Goal: Task Accomplishment & Management: Manage account settings

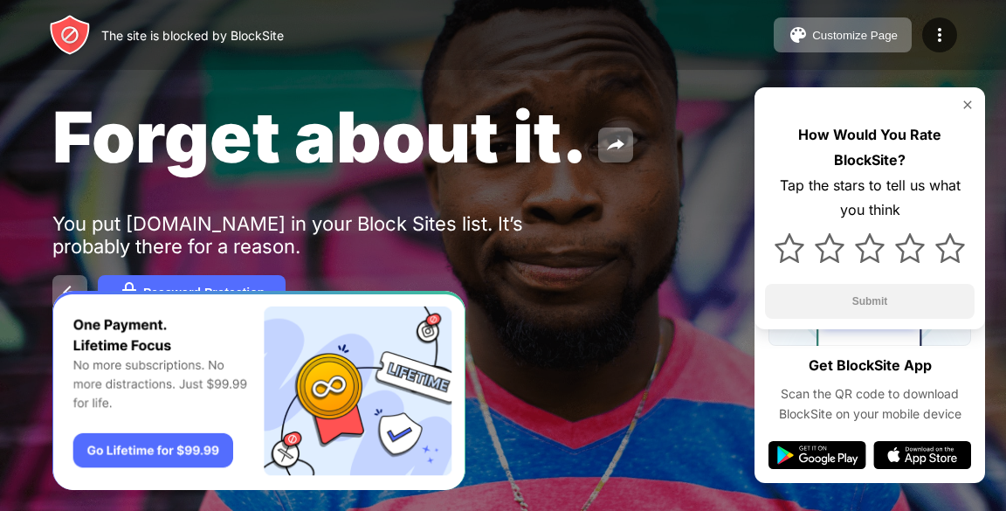
click at [960, 102] on img at bounding box center [967, 105] width 14 height 14
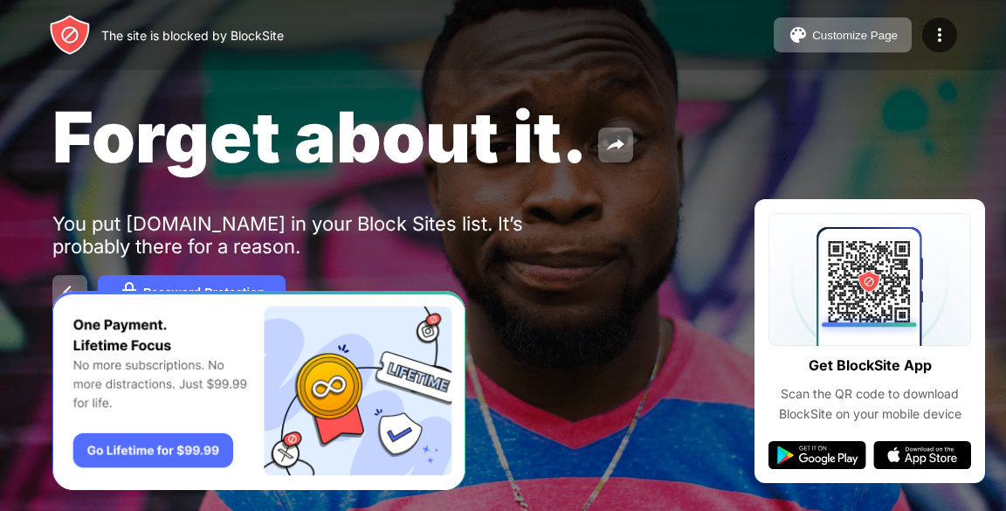
click at [368, 218] on div "You put [DOMAIN_NAME] in your Block Sites list. It’s probably there for a reaso…" at bounding box center [322, 234] width 540 height 45
click at [58, 281] on button at bounding box center [69, 292] width 35 height 35
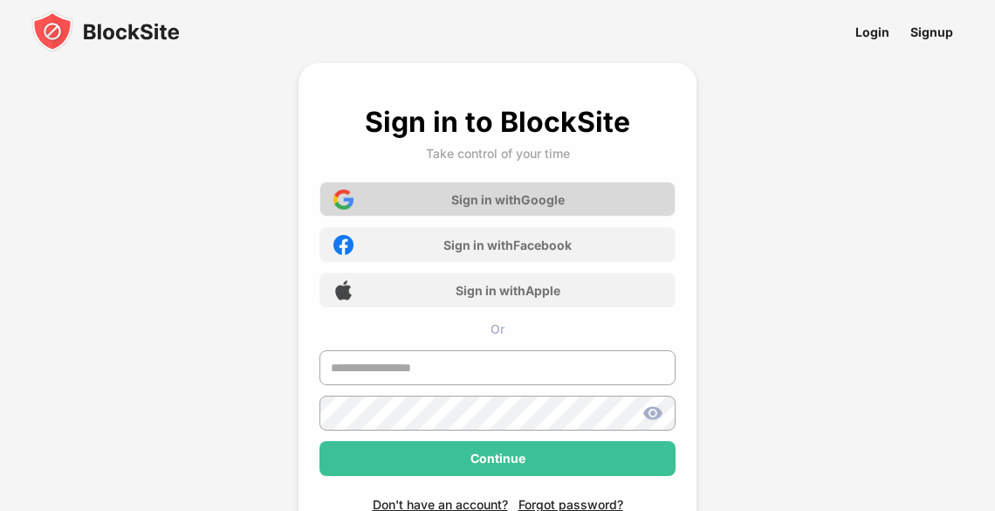
click at [492, 198] on div "Sign in with Google" at bounding box center [507, 199] width 113 height 15
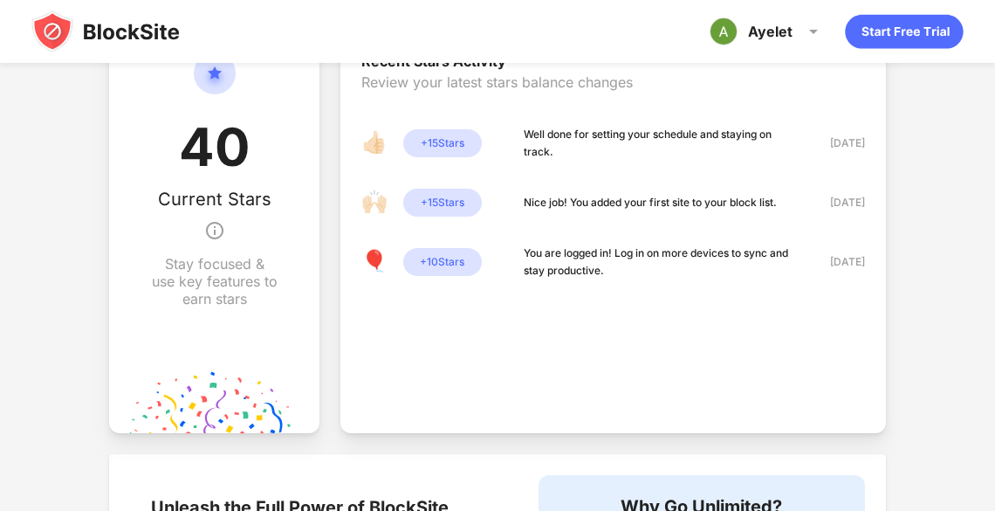
scroll to position [198, 0]
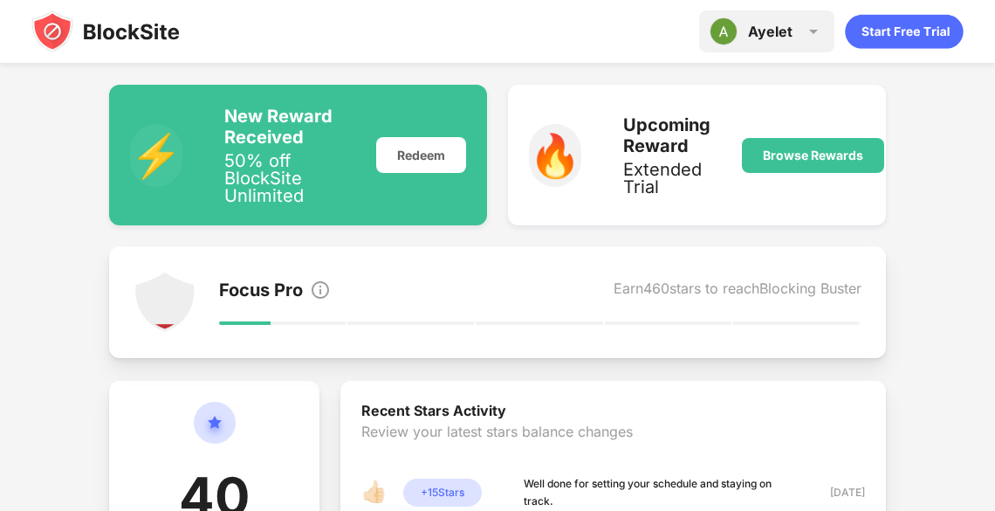
click at [751, 40] on div "Ayelet" at bounding box center [770, 31] width 45 height 17
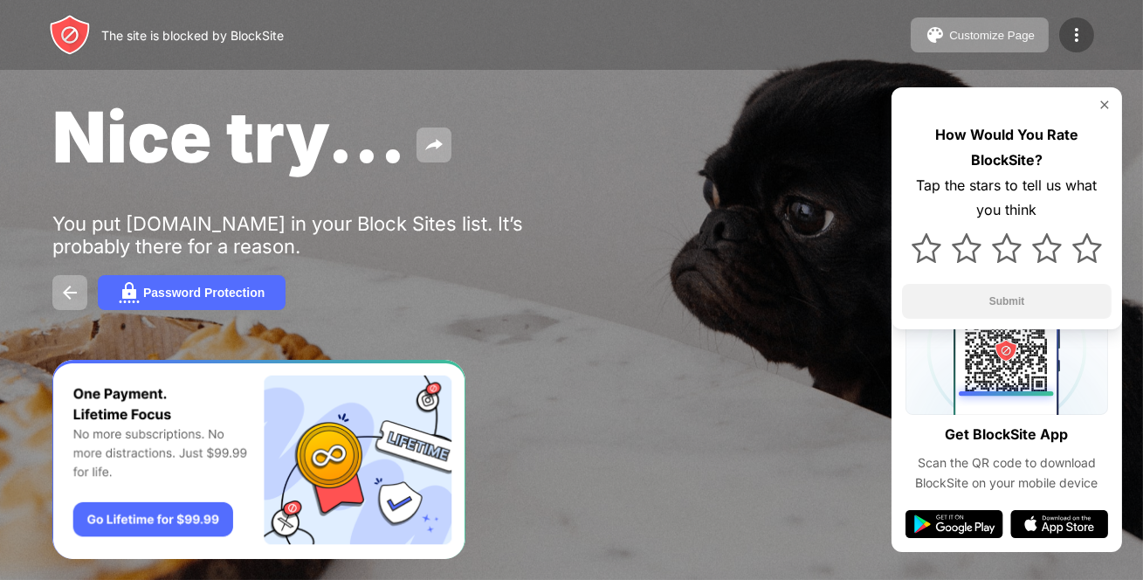
click at [1005, 34] on img at bounding box center [1076, 34] width 21 height 21
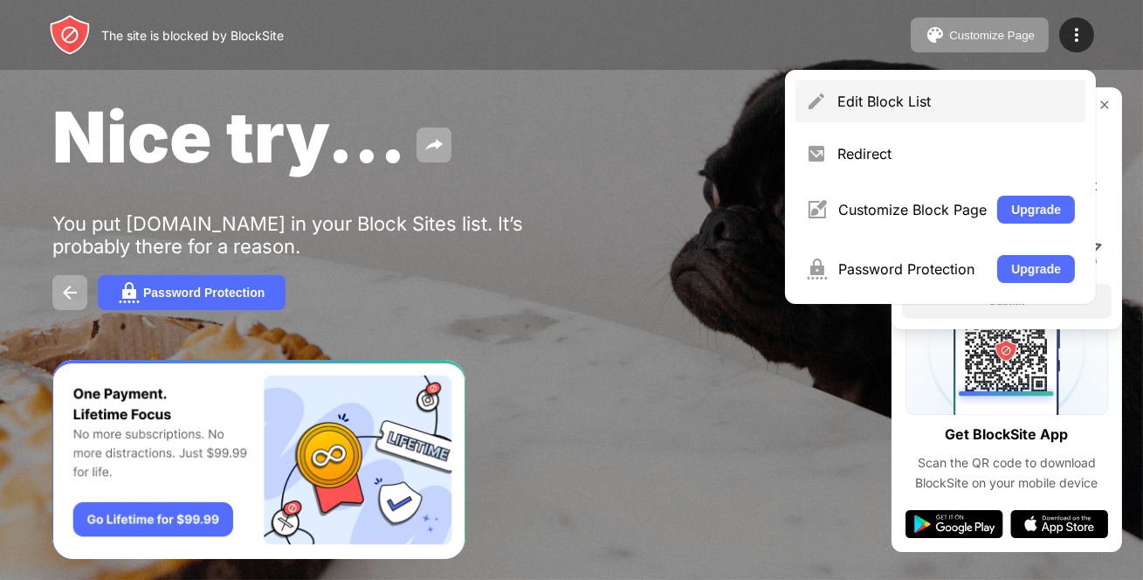
click at [837, 93] on div "Edit Block List" at bounding box center [955, 101] width 237 height 17
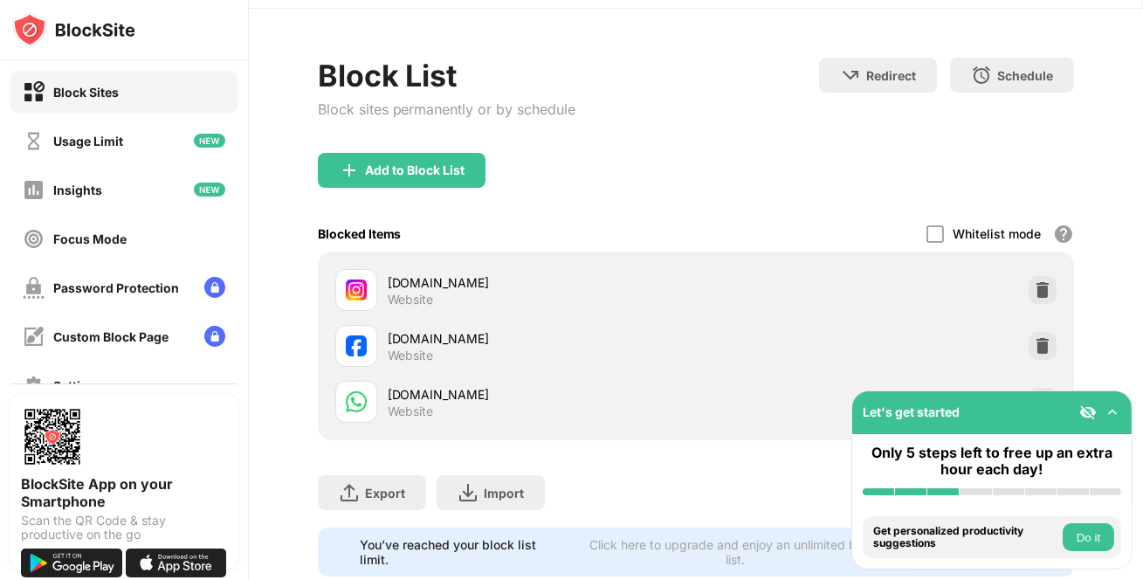
scroll to position [117, 0]
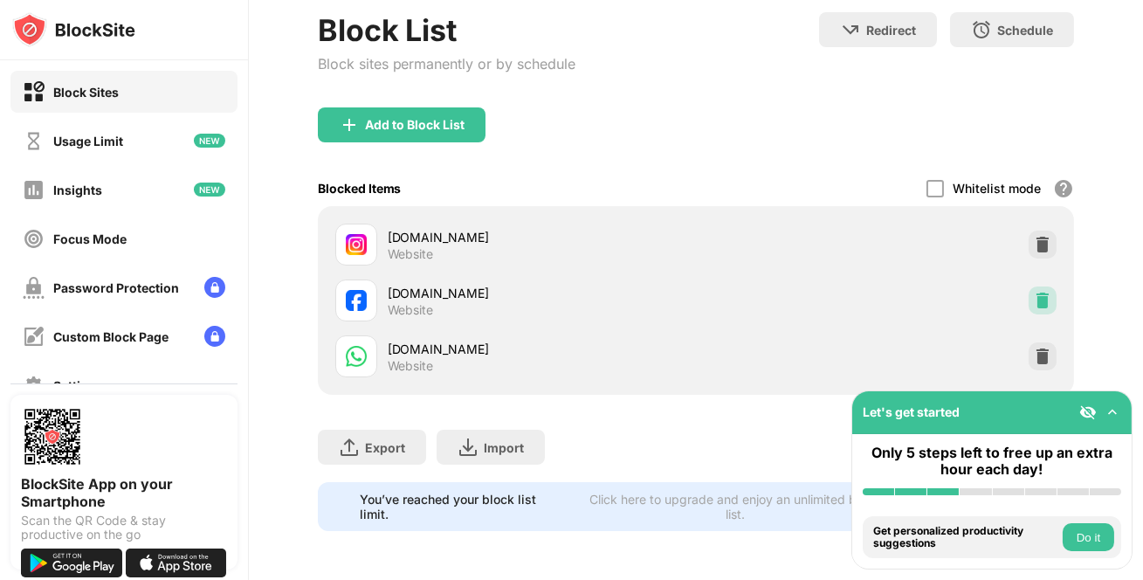
click at [1005, 292] on img at bounding box center [1042, 300] width 17 height 17
